Goal: Transaction & Acquisition: Download file/media

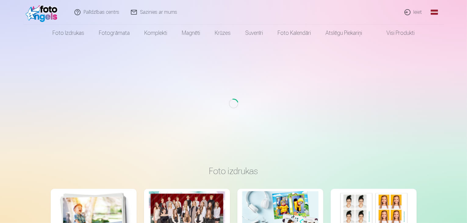
click at [418, 10] on link "Ieiet" at bounding box center [413, 12] width 29 height 24
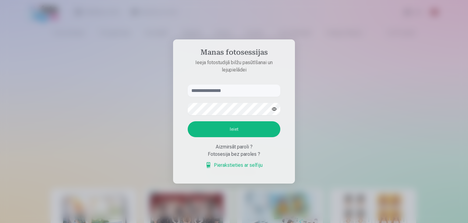
click at [215, 94] on input "text" at bounding box center [234, 90] width 93 height 12
paste input "**********"
type input "**********"
click at [217, 132] on button "Ieiet" at bounding box center [234, 129] width 93 height 16
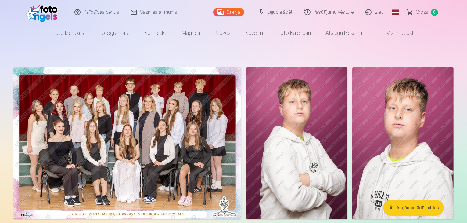
click at [285, 12] on link "Lejupielādēt" at bounding box center [276, 12] width 46 height 24
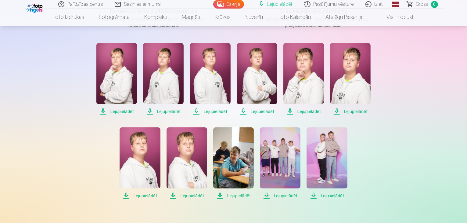
scroll to position [111, 0]
click at [119, 108] on span "Lejupielādēt" at bounding box center [116, 110] width 41 height 7
click at [168, 110] on span "Lejupielādēt" at bounding box center [163, 110] width 41 height 7
click at [215, 113] on span "Lejupielādēt" at bounding box center [210, 110] width 41 height 7
click at [256, 110] on span "Lejupielādēt" at bounding box center [257, 110] width 41 height 7
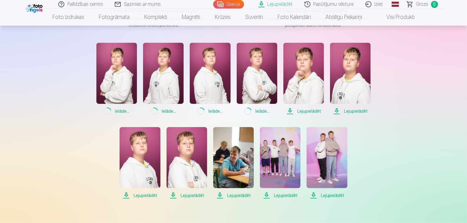
click at [301, 106] on link "Lejupielādēt" at bounding box center [303, 79] width 41 height 72
click at [350, 108] on span "Lejupielādēt" at bounding box center [350, 110] width 41 height 7
click at [142, 197] on span "Lejupielādēt" at bounding box center [139, 194] width 41 height 7
click at [193, 192] on span "Lejupielādēt" at bounding box center [186, 194] width 41 height 7
click at [234, 194] on span "Lejupielādēt" at bounding box center [233, 194] width 41 height 7
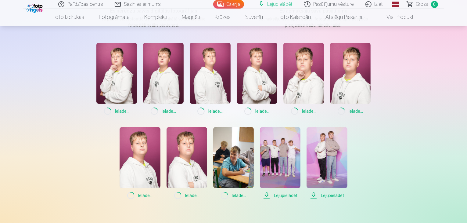
click at [272, 193] on span "Lejupielādēt" at bounding box center [280, 194] width 41 height 7
click at [329, 195] on span "Lejupielādēt" at bounding box center [326, 194] width 41 height 7
click at [24, 97] on div "Palīdzības centrs Sazinies ar mums Galerija Lejupielādēt Pasūtījumu vēsture Izi…" at bounding box center [233, 142] width 467 height 507
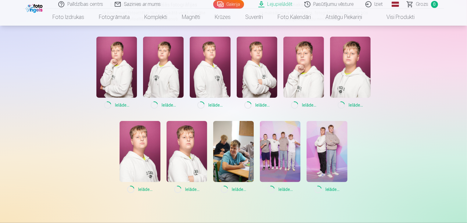
scroll to position [101, 0]
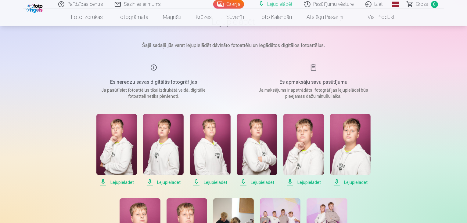
scroll to position [71, 0]
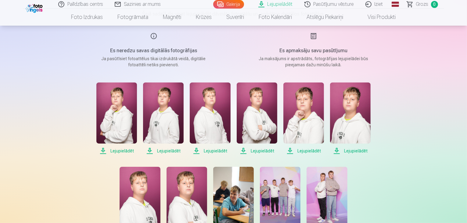
click at [116, 148] on span "Lejupielādēt" at bounding box center [116, 150] width 41 height 7
click at [168, 152] on span "Lejupielādēt" at bounding box center [163, 150] width 41 height 7
click at [219, 152] on span "Lejupielādēt" at bounding box center [210, 150] width 41 height 7
click at [263, 150] on span "Lejupielādēt" at bounding box center [257, 150] width 41 height 7
click at [302, 152] on span "Lejupielādēt" at bounding box center [303, 150] width 41 height 7
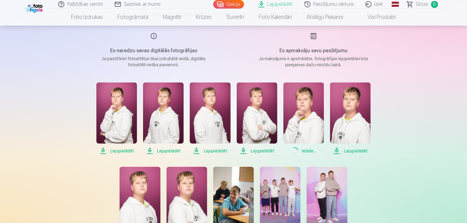
click at [351, 150] on span "Lejupielādēt" at bounding box center [350, 150] width 41 height 7
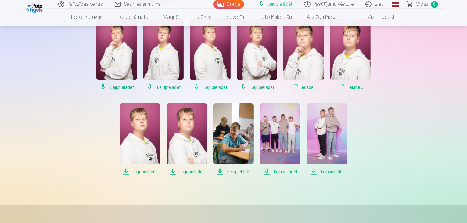
scroll to position [126, 0]
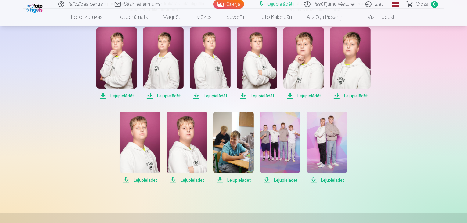
click at [137, 179] on span "Lejupielādēt" at bounding box center [139, 179] width 41 height 7
click at [184, 181] on span "Lejupielādēt" at bounding box center [186, 179] width 41 height 7
click at [243, 178] on span "Lejupielādēt" at bounding box center [233, 179] width 41 height 7
click at [285, 180] on span "Lejupielādēt" at bounding box center [280, 179] width 41 height 7
click at [336, 180] on span "Lejupielādēt" at bounding box center [326, 179] width 41 height 7
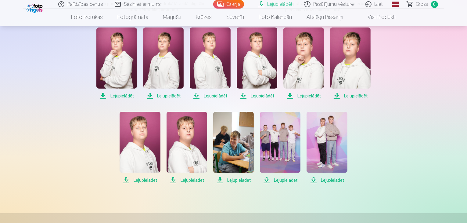
click at [386, 146] on div "Lejupielādēt Šajā sadaļā jūs varat lejupielādēt dāvināto fotoattēlu un iegādāto…" at bounding box center [234, 127] width 366 height 507
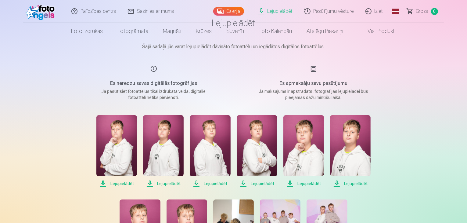
scroll to position [0, 0]
